Goal: Check status: Check status

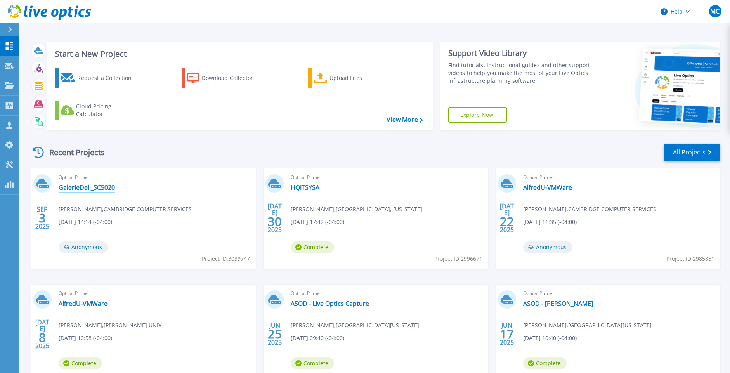
click at [95, 189] on link "GalerieDell_SC5020" at bounding box center [87, 188] width 56 height 8
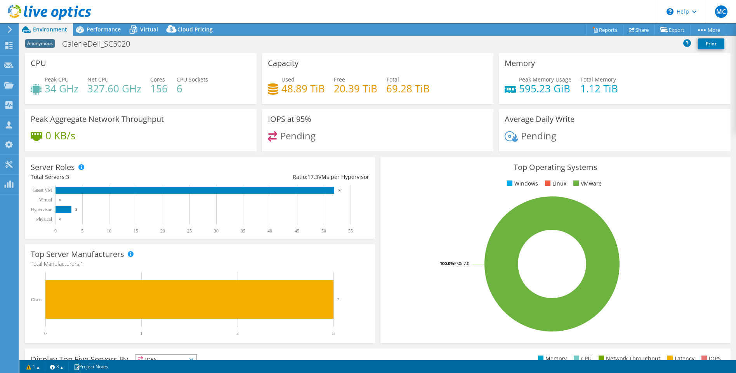
select select "USD"
